Goal: Task Accomplishment & Management: Use online tool/utility

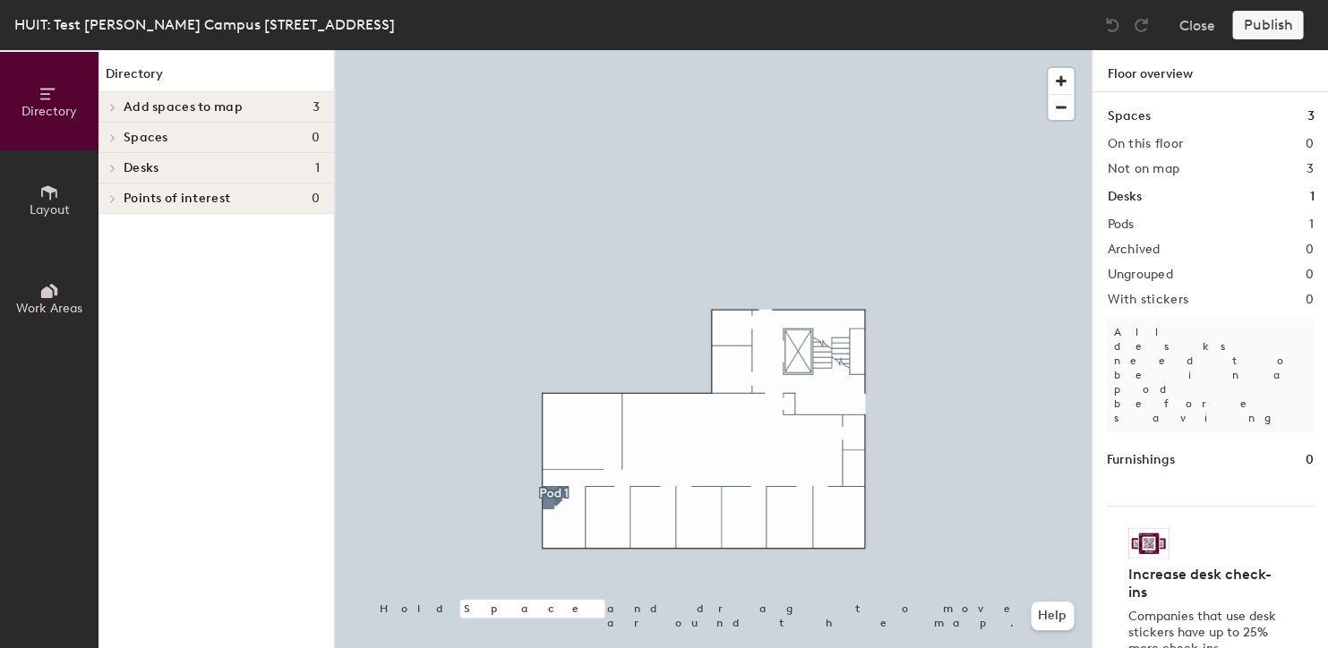
click at [544, 50] on div at bounding box center [713, 50] width 756 height 0
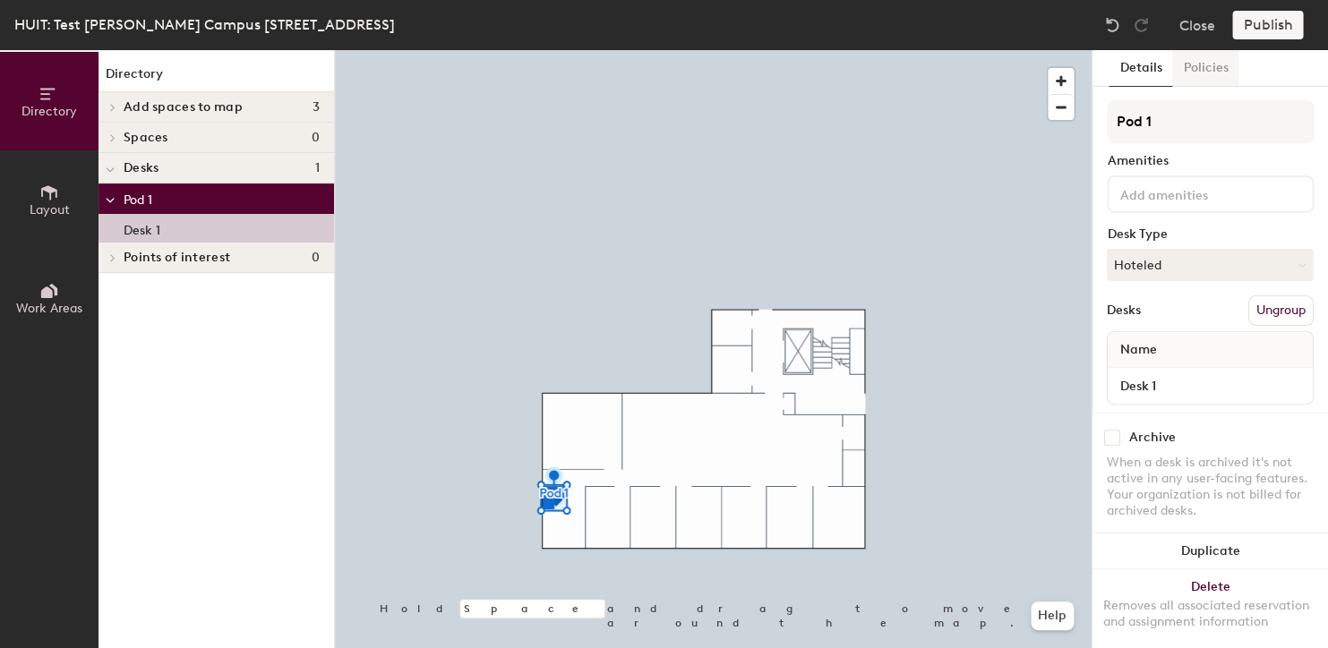
click at [1230, 70] on button "Policies" at bounding box center [1205, 68] width 66 height 37
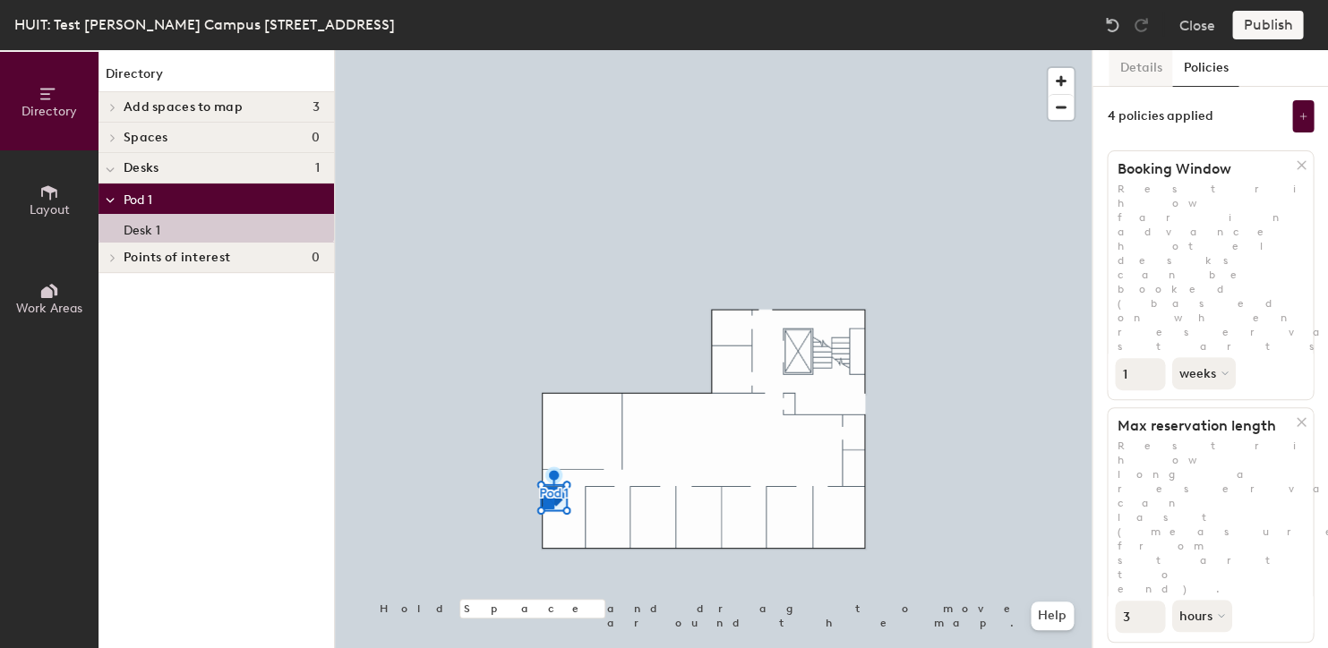
click at [1166, 72] on button "Details" at bounding box center [1140, 68] width 64 height 37
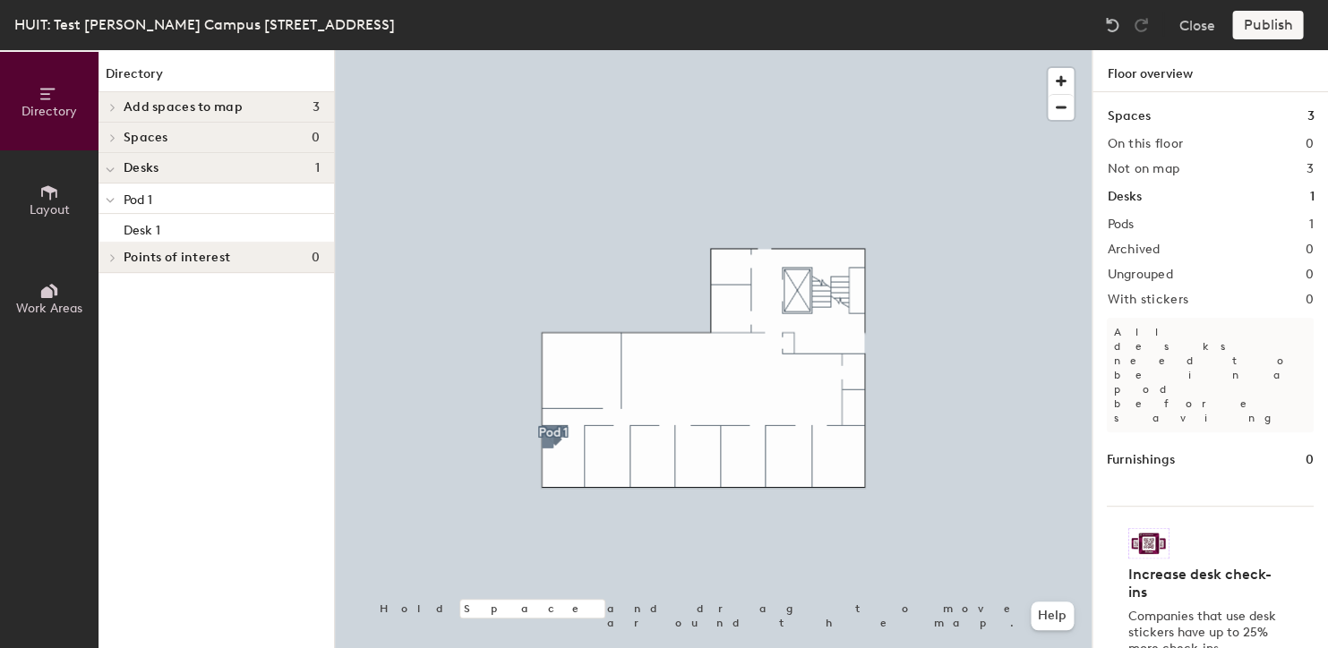
click at [192, 208] on p "Pod 1" at bounding box center [222, 198] width 196 height 23
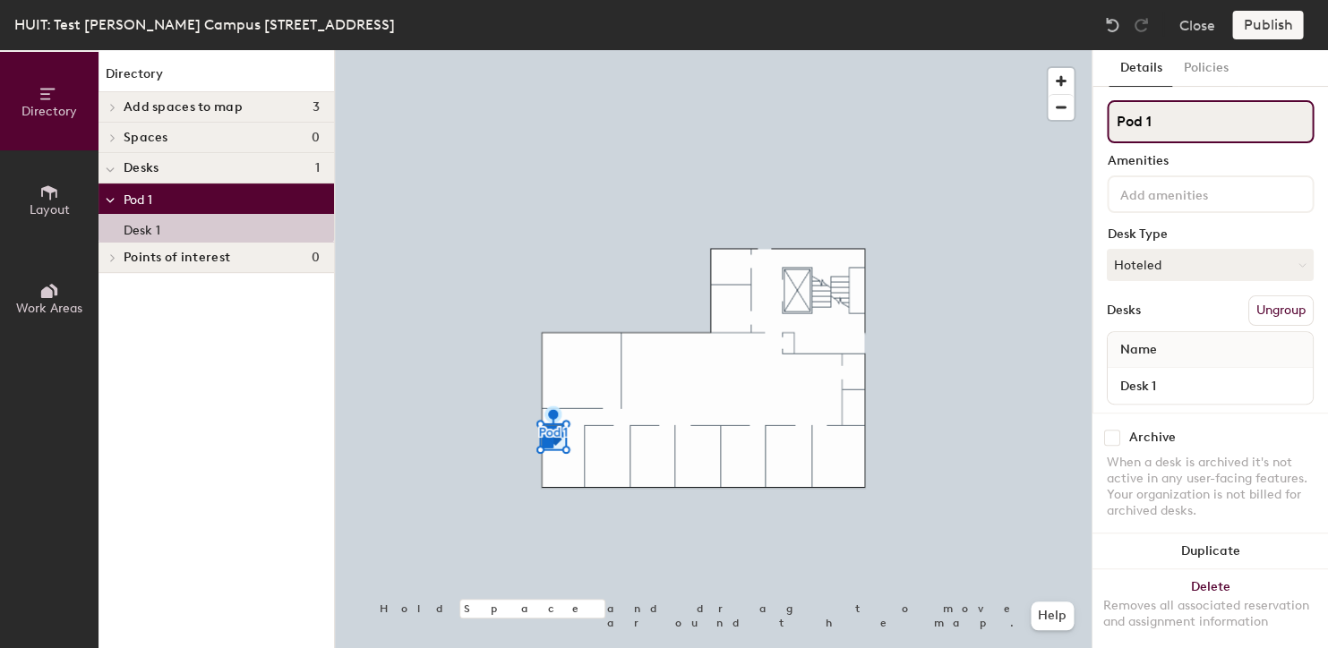
click at [1163, 107] on input "Pod 1" at bounding box center [1209, 121] width 207 height 43
click at [1035, 114] on div "Directory Layout Work Areas Directory Add spaces to map 3 Conference Room 1 Roo…" at bounding box center [664, 349] width 1328 height 598
type input "Testing"
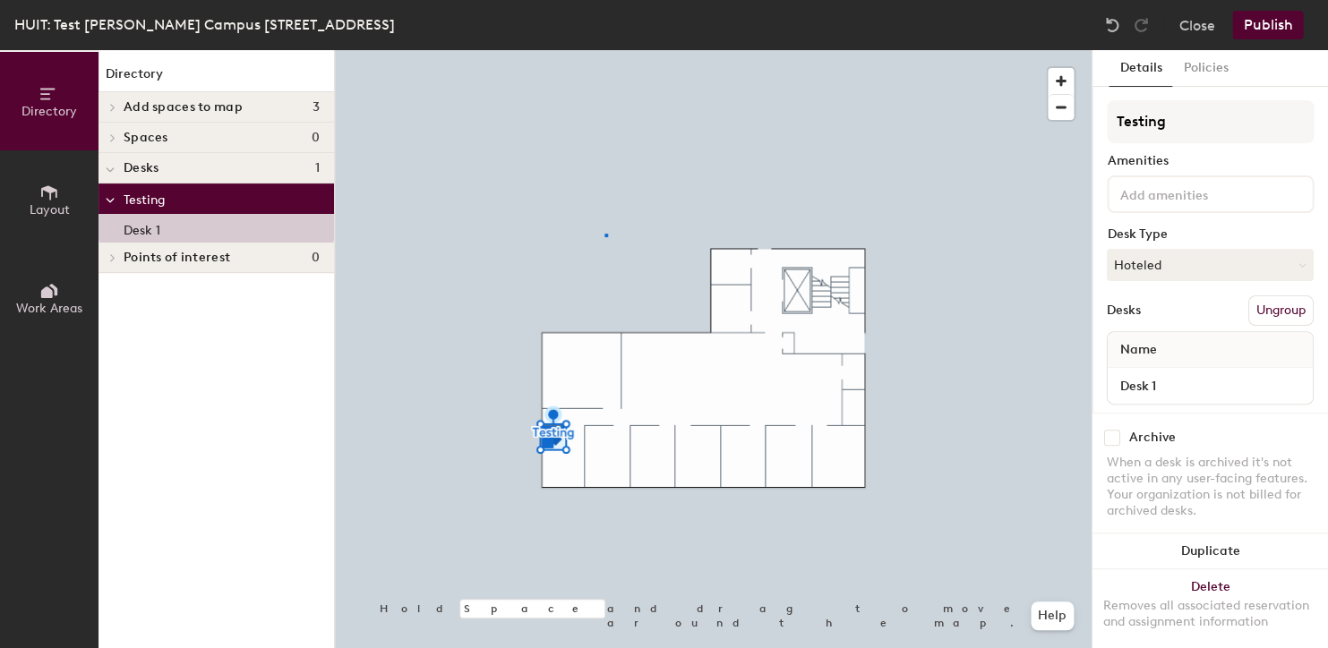
drag, startPoint x: 1170, startPoint y: 112, endPoint x: 274, endPoint y: 208, distance: 901.2
click at [591, 50] on div at bounding box center [713, 50] width 756 height 0
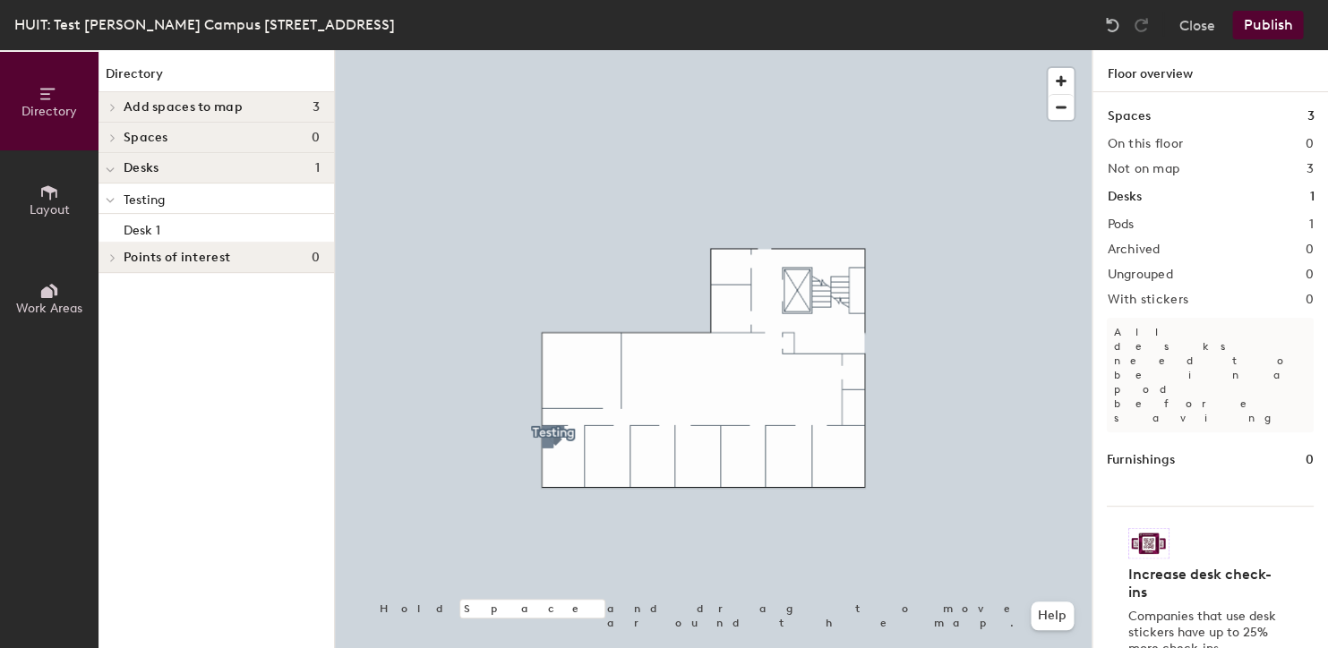
drag, startPoint x: 61, startPoint y: 177, endPoint x: 127, endPoint y: 184, distance: 66.5
click at [61, 177] on button "Layout" at bounding box center [49, 199] width 98 height 98
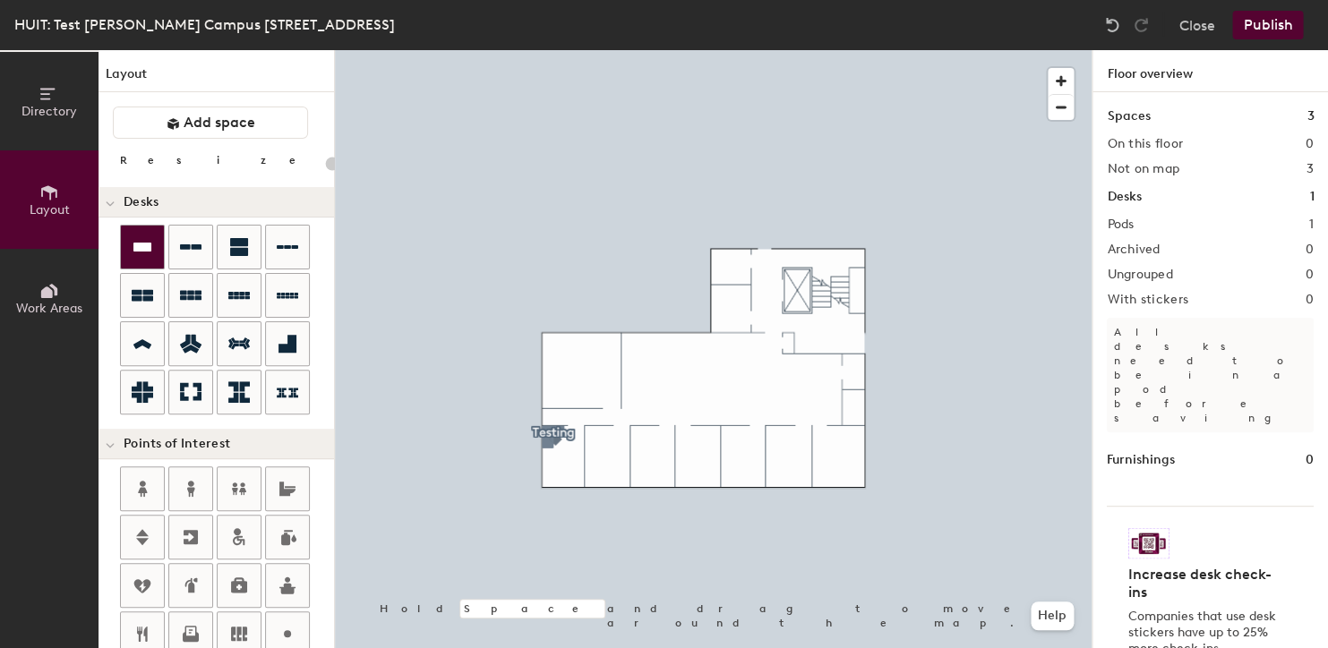
click at [150, 241] on icon at bounding box center [142, 246] width 21 height 21
drag, startPoint x: 1046, startPoint y: 77, endPoint x: 1060, endPoint y: 81, distance: 14.2
click at [1051, 79] on span "button" at bounding box center [1060, 81] width 26 height 26
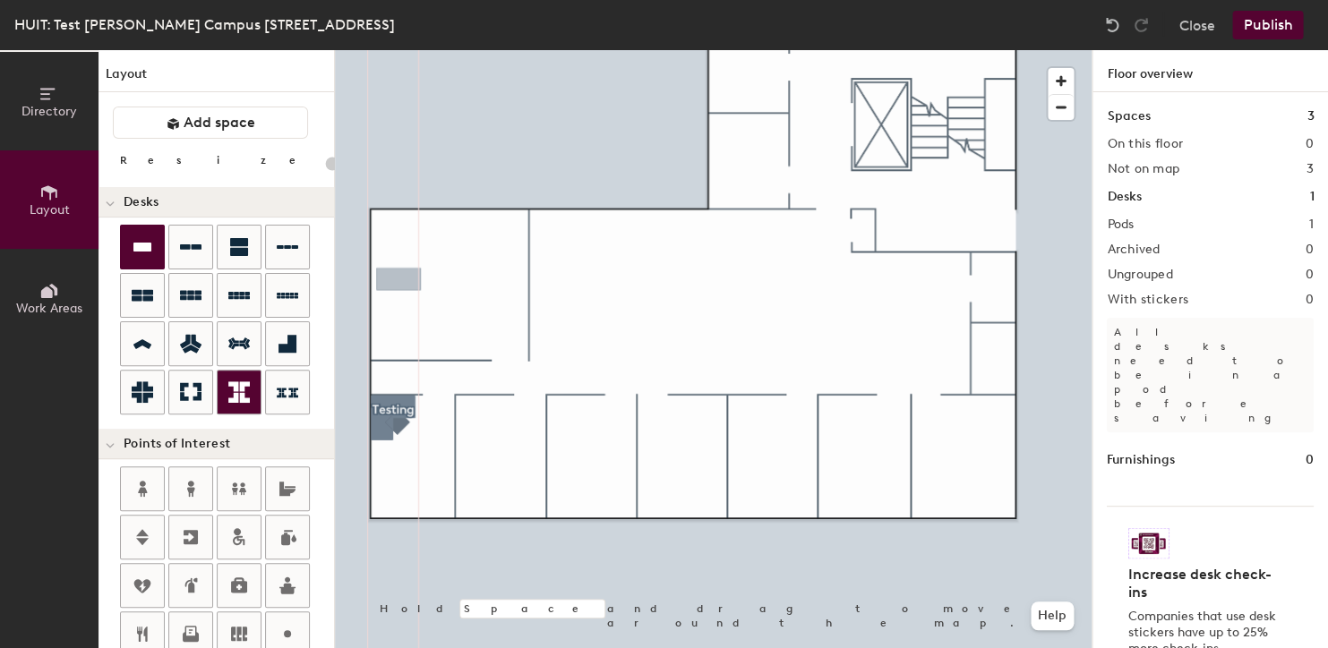
click at [236, 394] on icon at bounding box center [238, 391] width 21 height 21
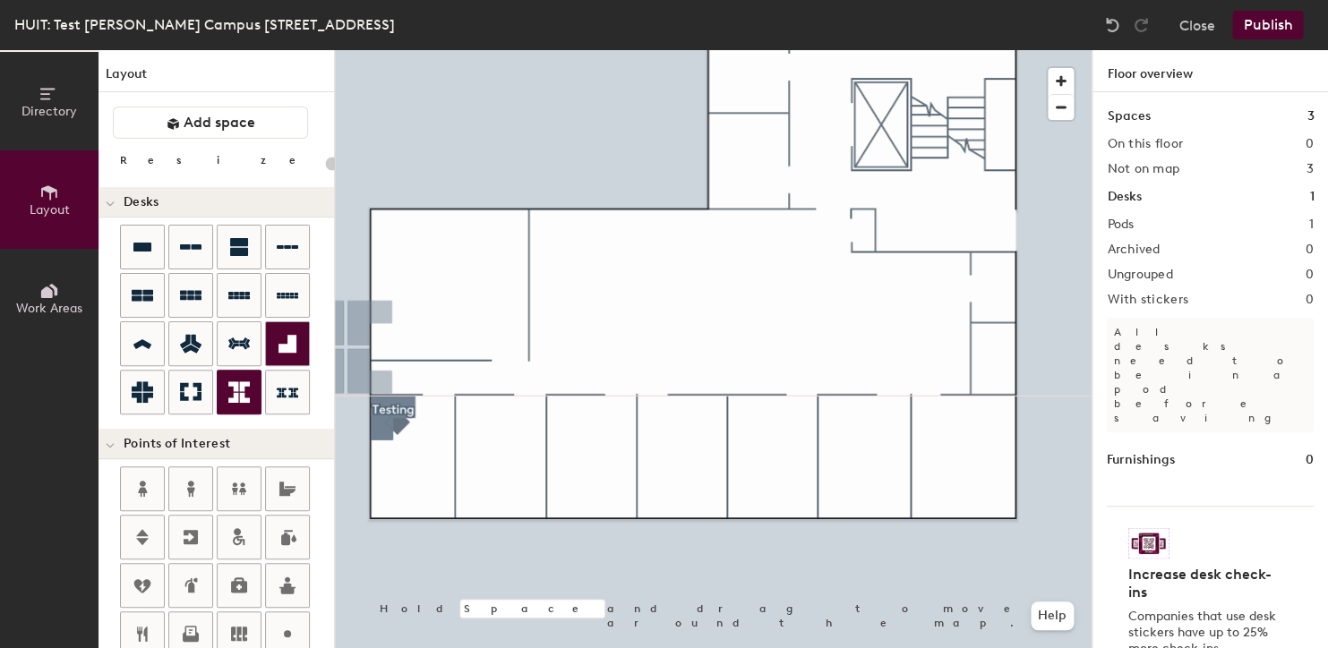
drag, startPoint x: 154, startPoint y: 384, endPoint x: 293, endPoint y: 320, distance: 153.0
click at [152, 381] on div at bounding box center [142, 392] width 43 height 43
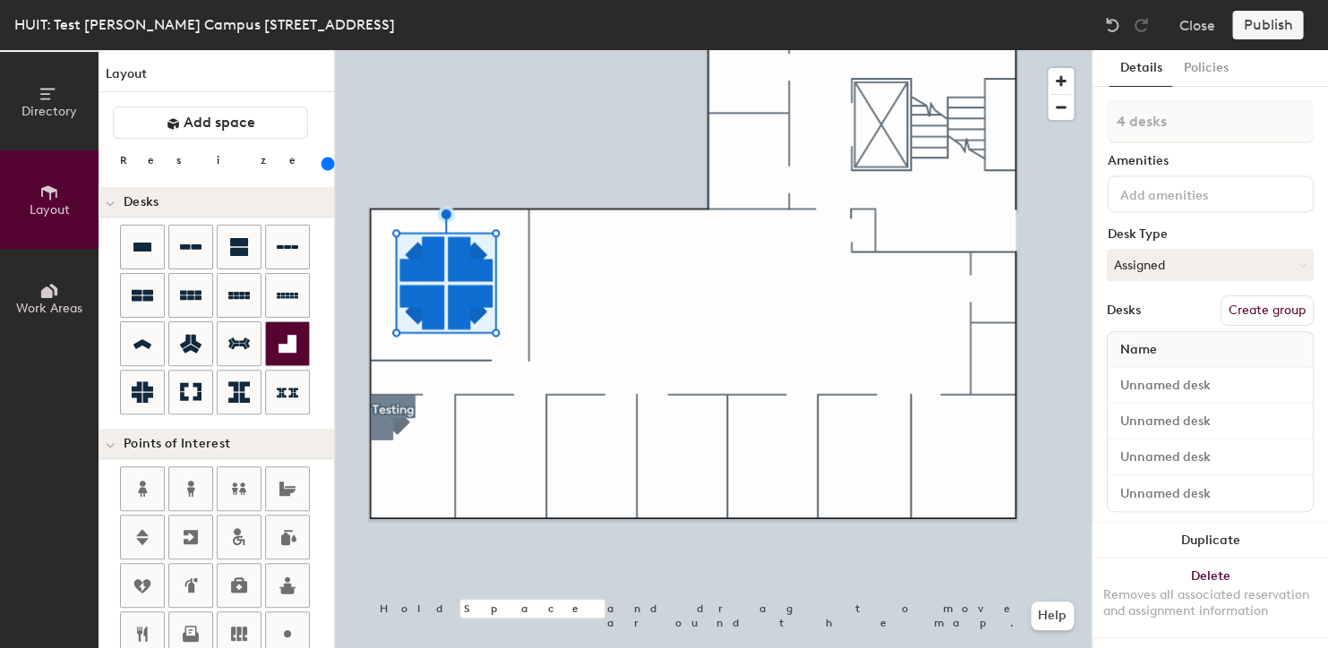
click at [542, 50] on div at bounding box center [713, 50] width 756 height 0
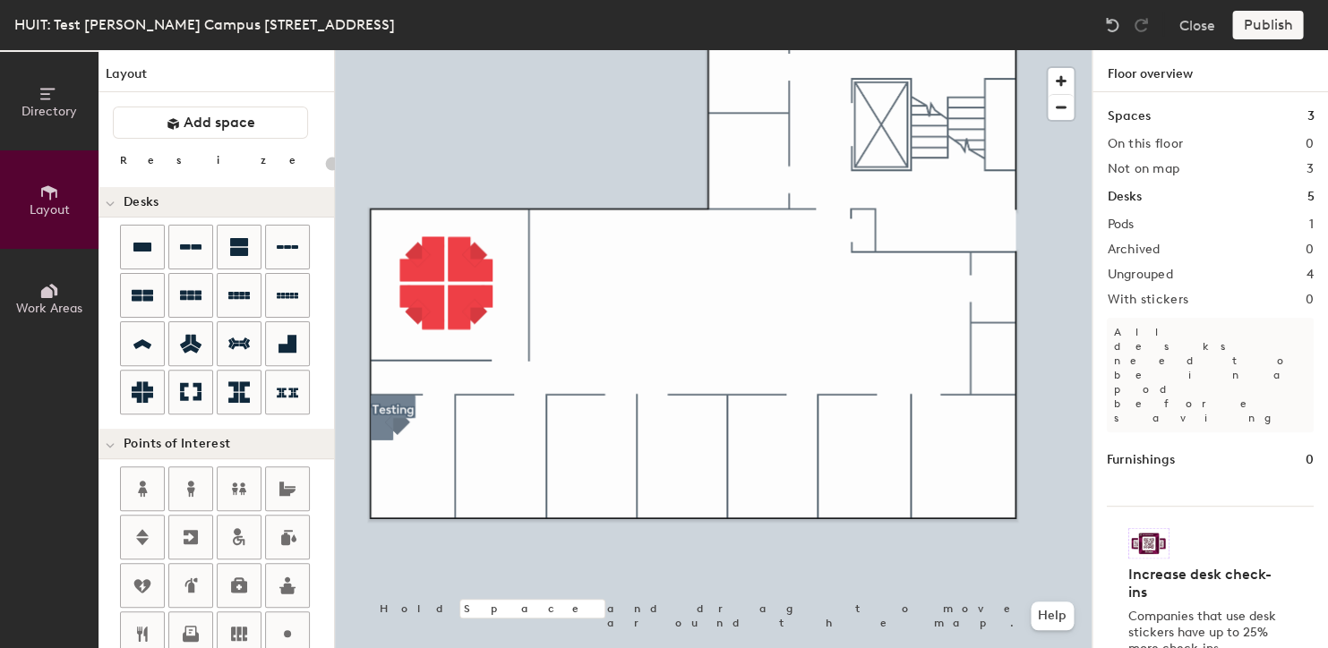
click at [455, 50] on div at bounding box center [713, 50] width 756 height 0
type input "200"
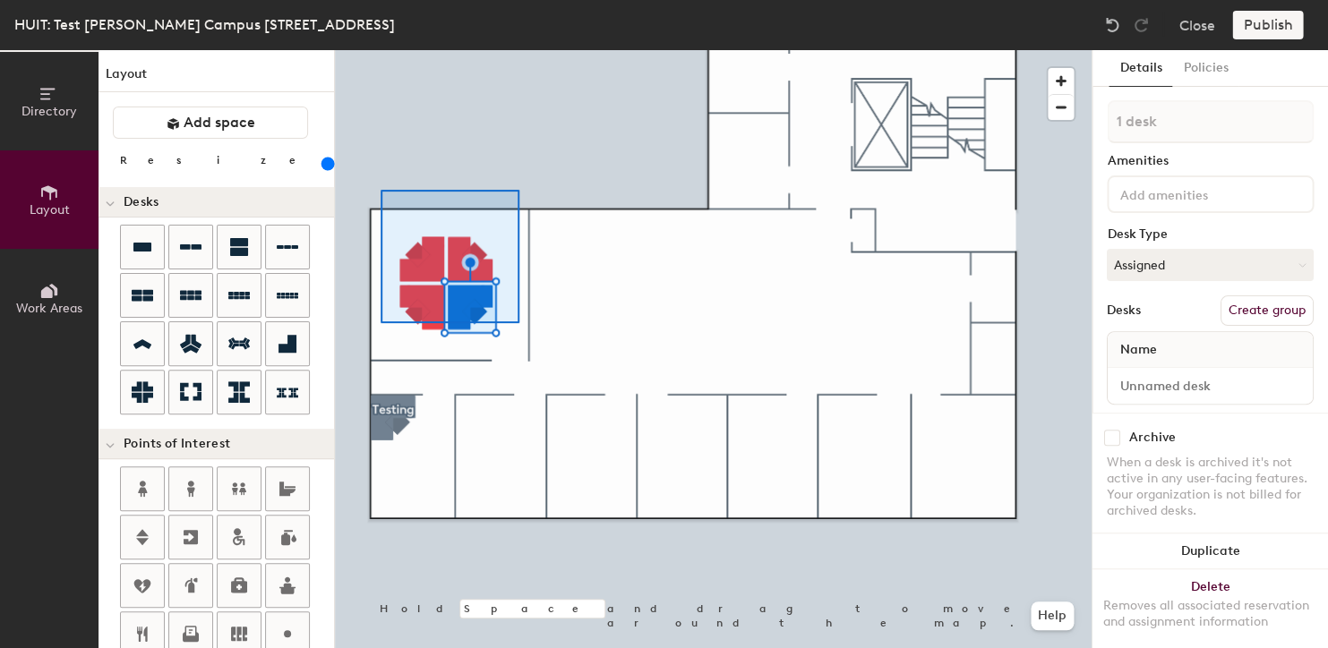
type input "4 desks"
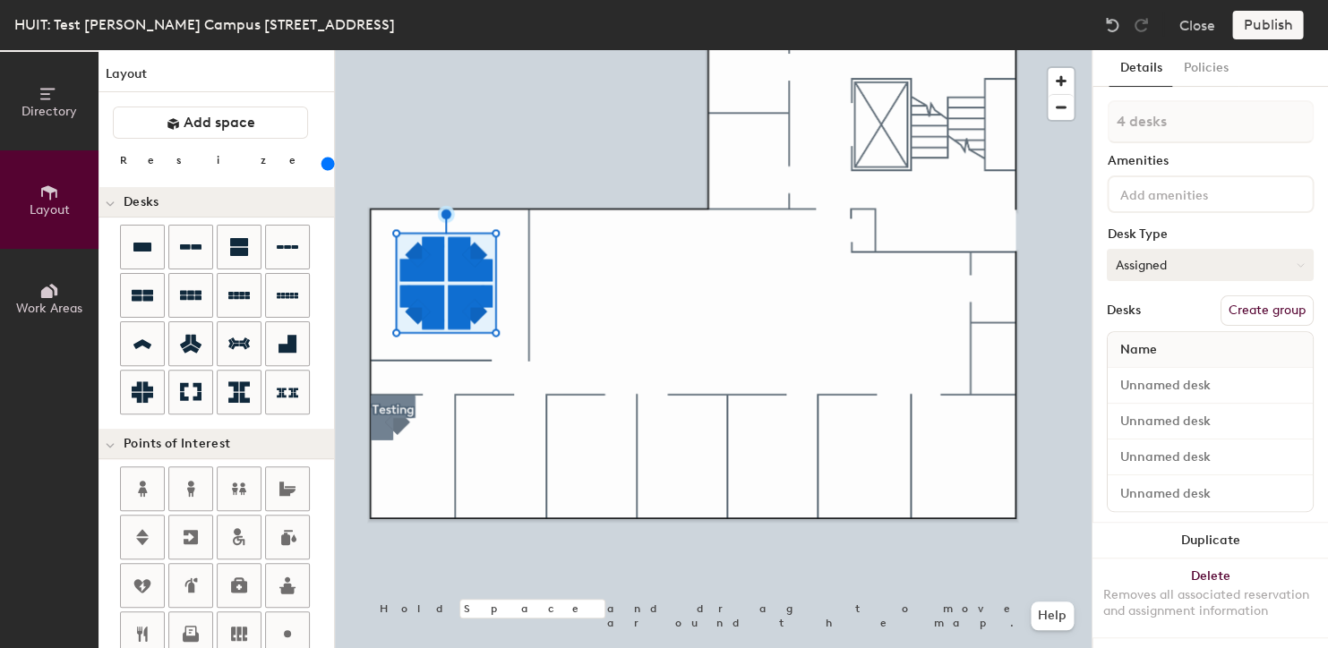
drag, startPoint x: 1277, startPoint y: 310, endPoint x: 1234, endPoint y: 254, distance: 69.6
click at [1277, 310] on button "Create group" at bounding box center [1266, 310] width 93 height 30
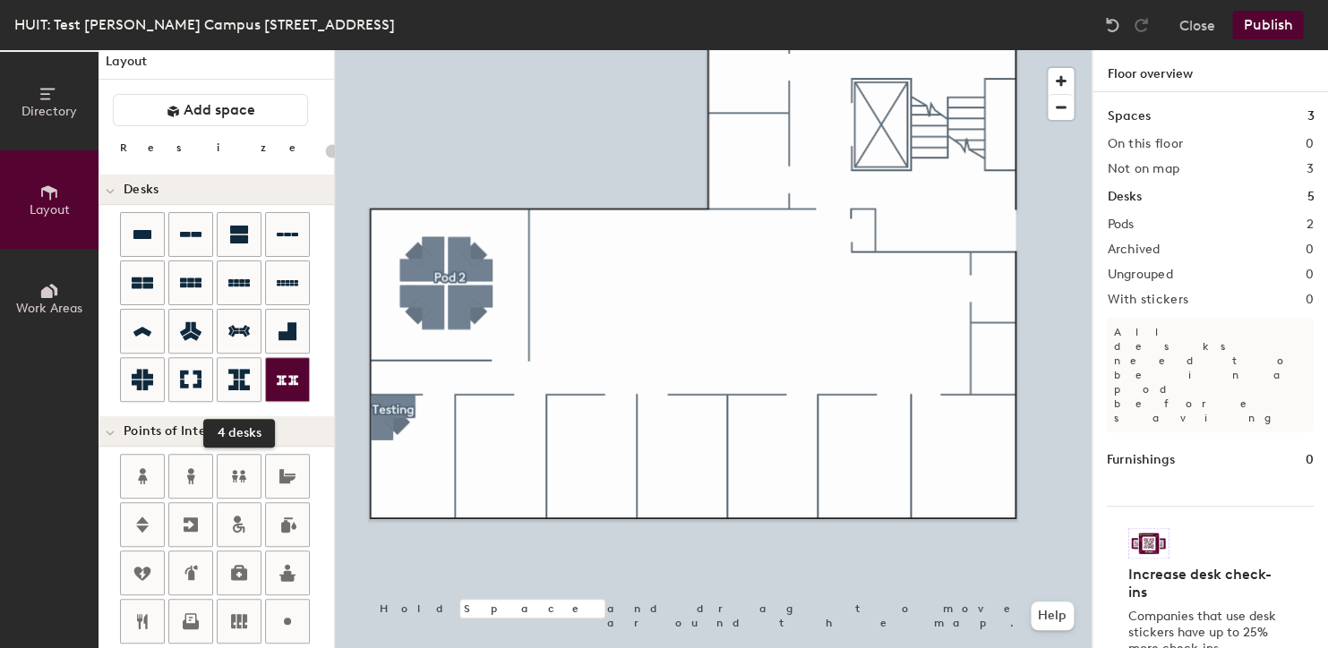
scroll to position [14, 0]
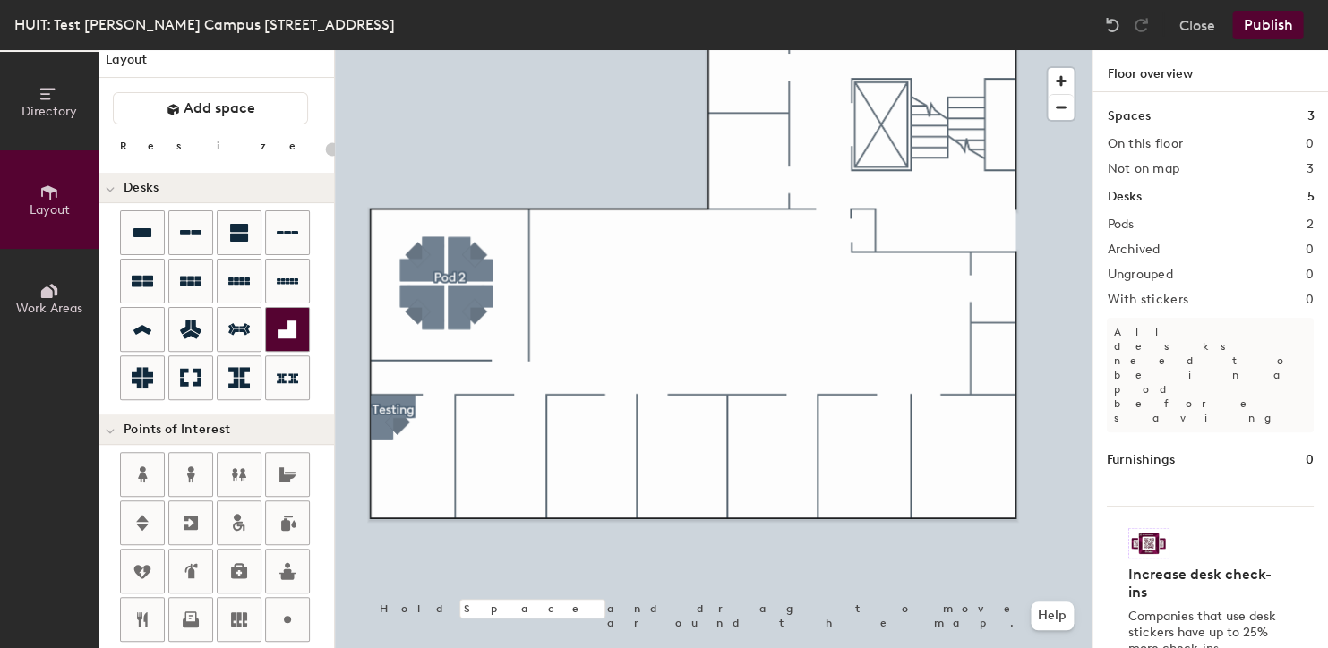
drag, startPoint x: 247, startPoint y: 336, endPoint x: 287, endPoint y: 331, distance: 40.5
click at [252, 334] on div at bounding box center [239, 329] width 43 height 43
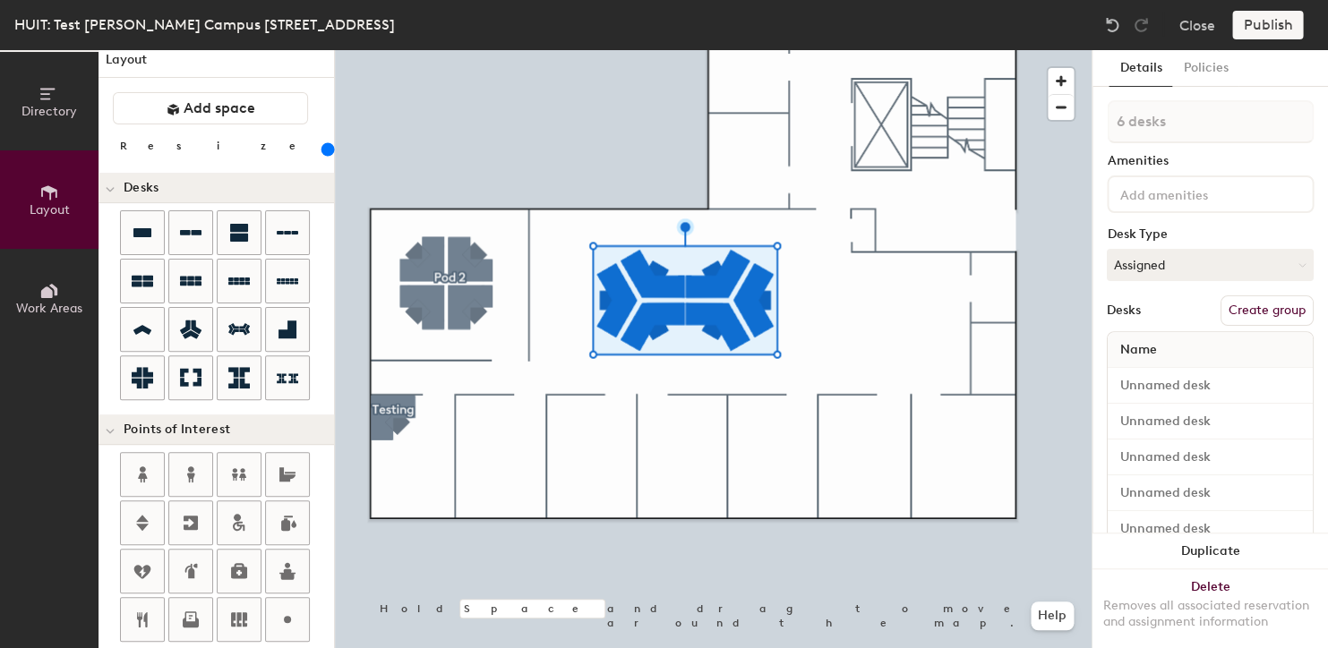
click at [854, 50] on div at bounding box center [713, 50] width 756 height 0
drag, startPoint x: 1260, startPoint y: 308, endPoint x: 1227, endPoint y: 307, distance: 33.1
click at [1260, 308] on button "Create group" at bounding box center [1266, 310] width 93 height 30
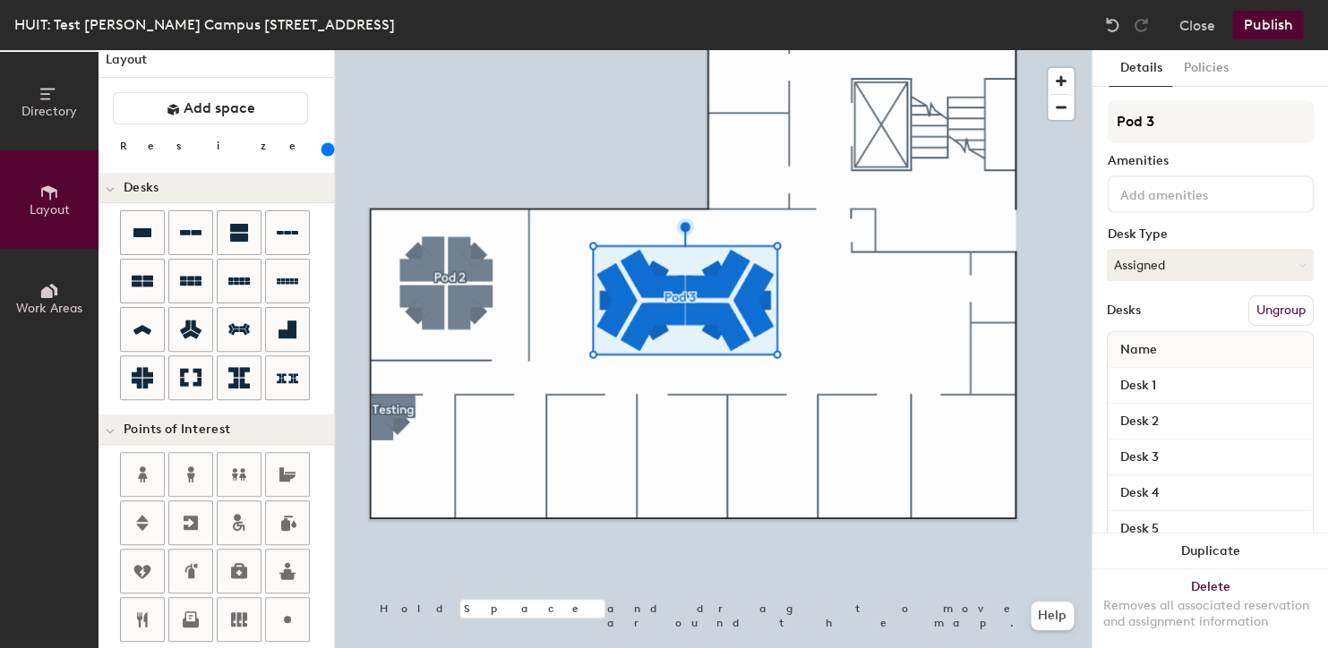
click at [1282, 30] on button "Publish" at bounding box center [1267, 25] width 71 height 29
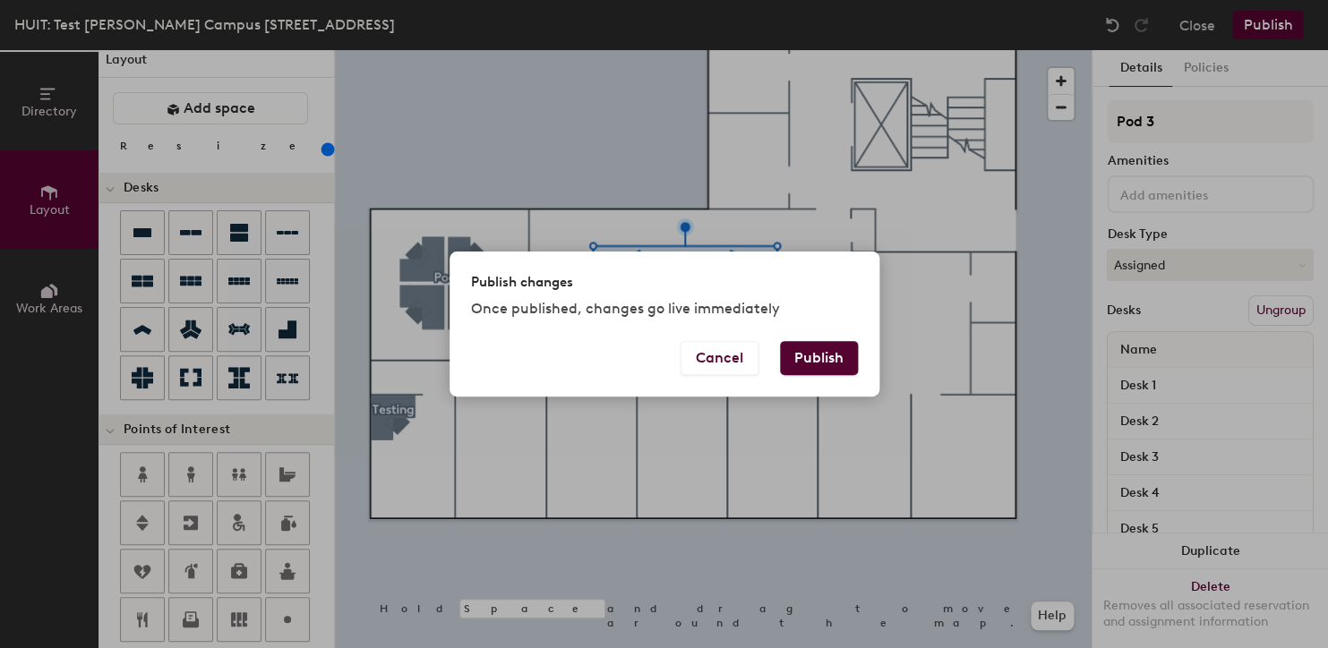
click at [819, 349] on button "Publish" at bounding box center [819, 358] width 78 height 34
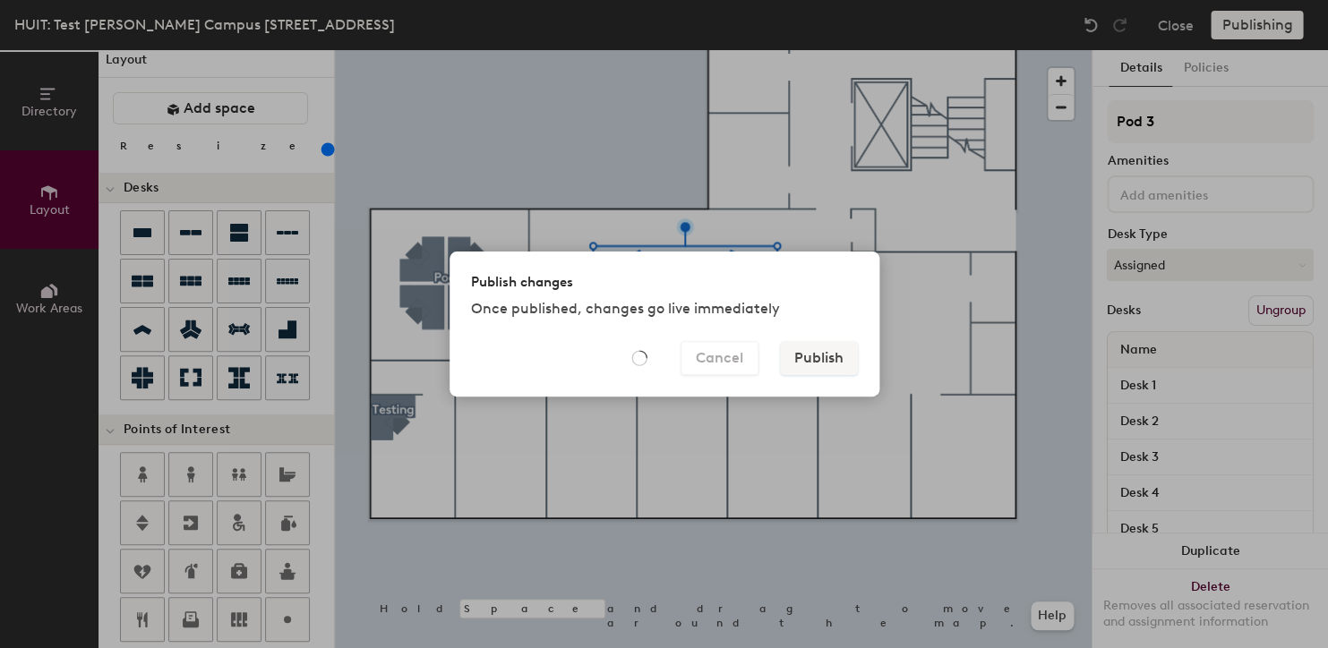
type input "20"
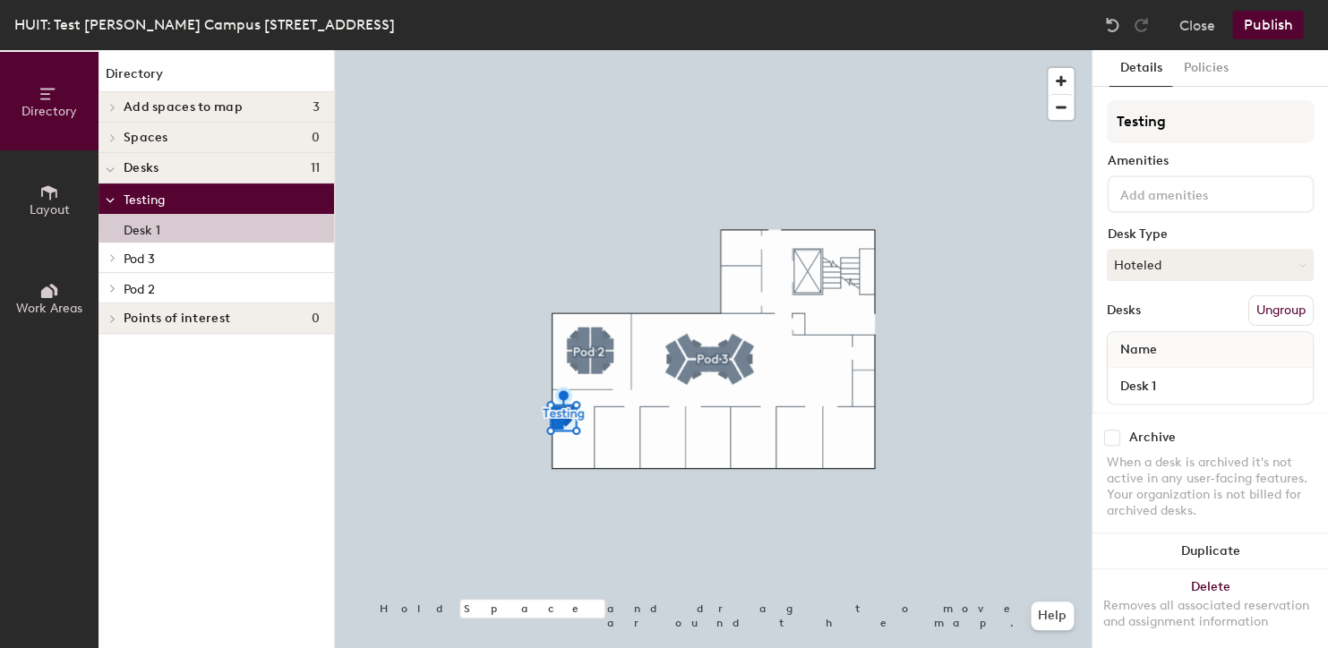
click at [602, 50] on div at bounding box center [713, 50] width 756 height 0
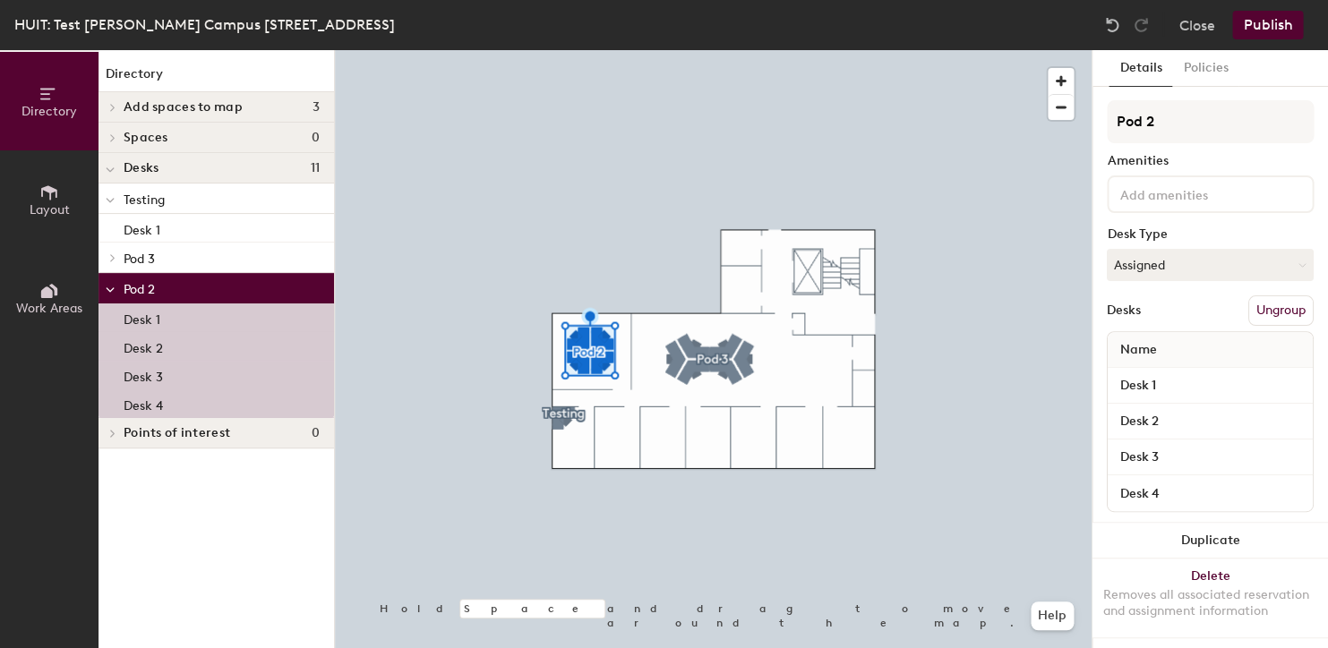
drag, startPoint x: 1157, startPoint y: 270, endPoint x: 1157, endPoint y: 291, distance: 20.6
click at [1155, 273] on button "Assigned" at bounding box center [1209, 265] width 207 height 32
drag, startPoint x: 1159, startPoint y: 346, endPoint x: 1153, endPoint y: 375, distance: 30.2
click at [1153, 376] on ul "Assigned Hot Hoteled" at bounding box center [1196, 347] width 179 height 81
click at [1150, 373] on input "Desk 1" at bounding box center [1210, 385] width 198 height 25
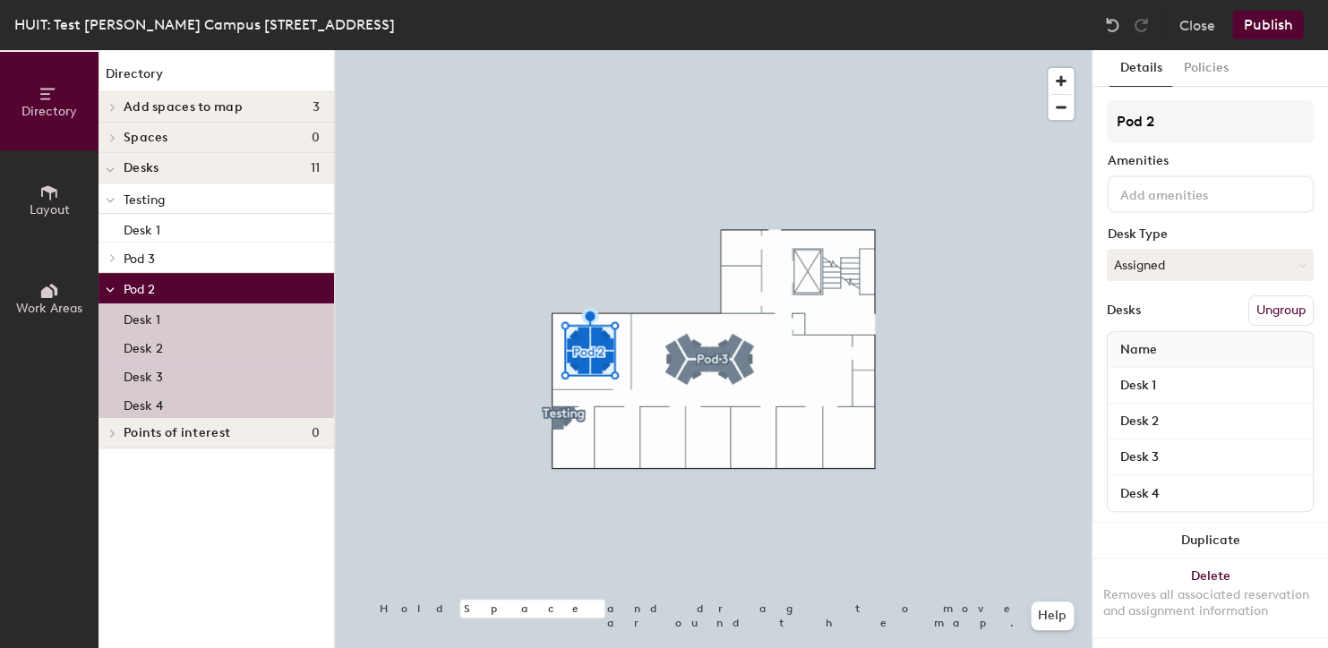
click at [1164, 276] on button "Assigned" at bounding box center [1209, 265] width 207 height 32
click at [1140, 364] on div "Hoteled" at bounding box center [1196, 374] width 179 height 27
click at [898, 50] on div at bounding box center [713, 50] width 756 height 0
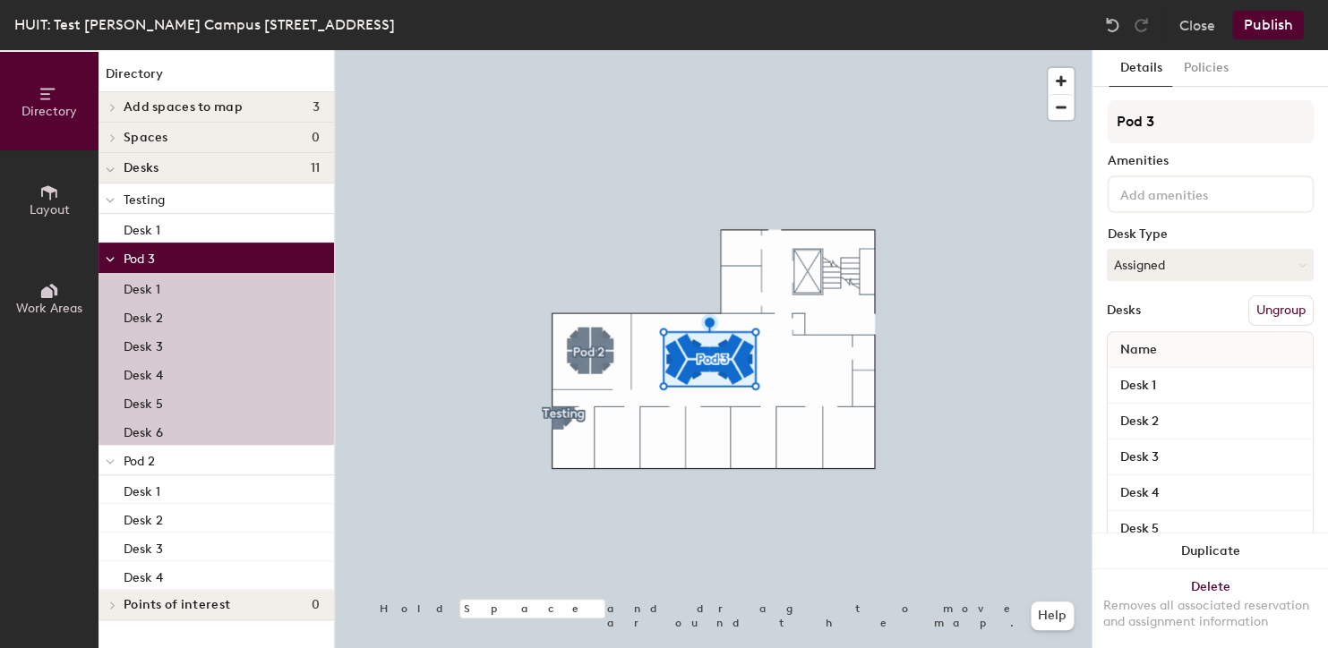
drag, startPoint x: 1168, startPoint y: 272, endPoint x: 1160, endPoint y: 294, distance: 22.9
click at [1166, 276] on button "Assigned" at bounding box center [1209, 265] width 207 height 32
drag, startPoint x: 1162, startPoint y: 369, endPoint x: 1174, endPoint y: 254, distance: 115.2
click at [1162, 366] on div "Hoteled" at bounding box center [1196, 374] width 179 height 27
click at [1268, 27] on button "Publish" at bounding box center [1267, 25] width 71 height 29
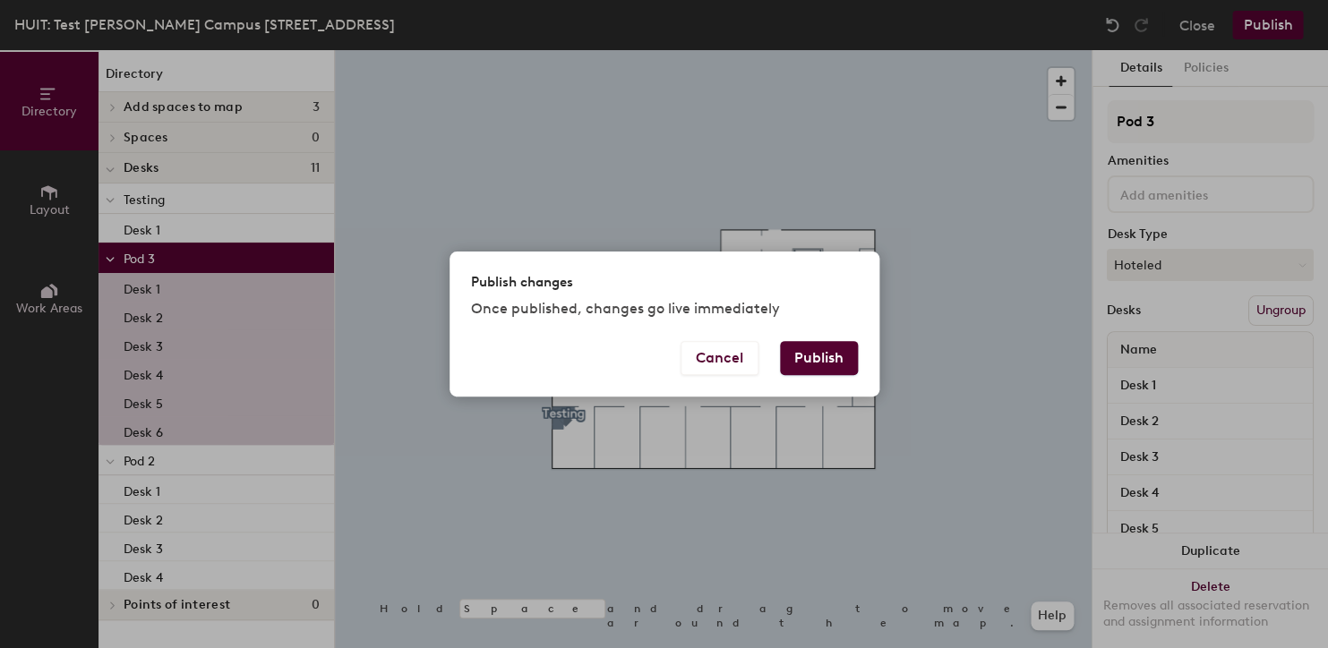
click at [818, 367] on button "Publish" at bounding box center [819, 358] width 78 height 34
